Goal: Obtain resource: Obtain resource

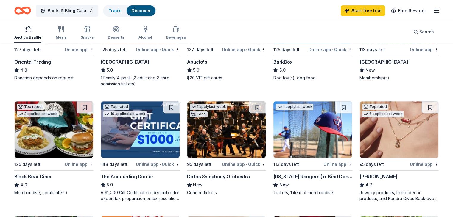
scroll to position [268, 0]
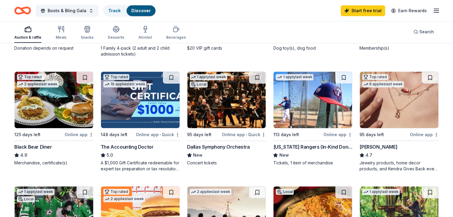
click at [300, 132] on div "113 days left" at bounding box center [297, 134] width 49 height 7
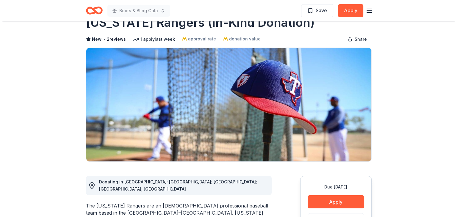
scroll to position [60, 0]
